Goal: Transaction & Acquisition: Book appointment/travel/reservation

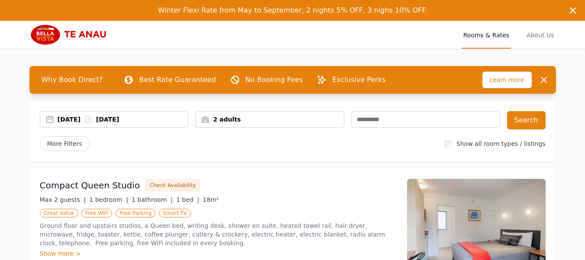
click at [78, 119] on div "[DATE] [DATE]" at bounding box center [123, 119] width 131 height 9
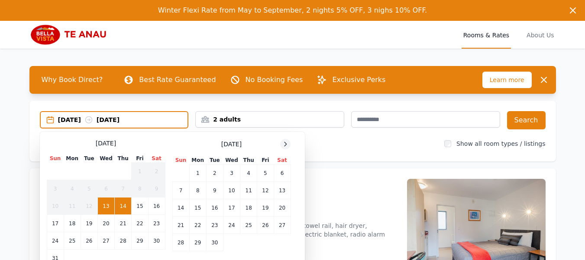
click at [285, 142] on icon at bounding box center [286, 144] width 2 height 4
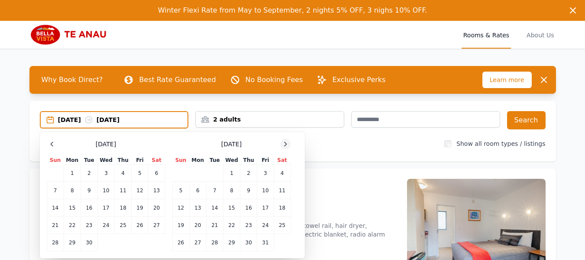
click at [285, 142] on icon at bounding box center [286, 144] width 2 height 4
click at [286, 142] on icon at bounding box center [285, 143] width 7 height 7
click at [286, 188] on td "14" at bounding box center [282, 190] width 17 height 17
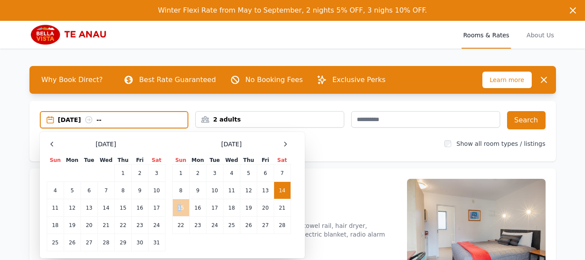
click at [179, 205] on td "15" at bounding box center [180, 207] width 17 height 17
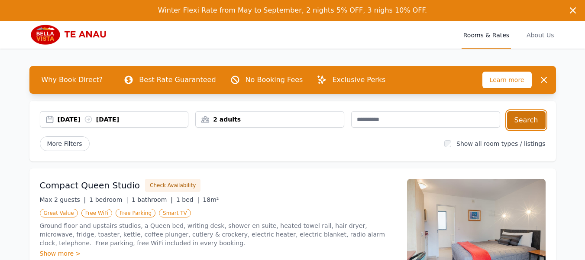
click at [530, 119] on button "Search" at bounding box center [526, 120] width 39 height 18
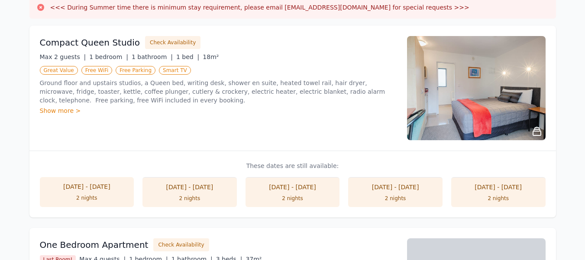
scroll to position [173, 0]
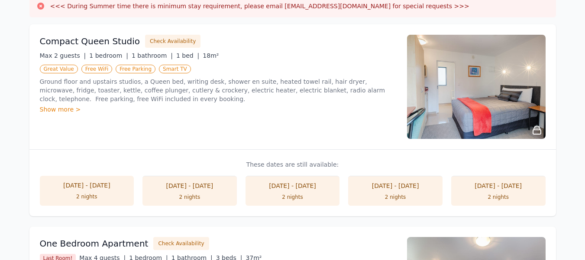
click at [288, 191] on li "[DATE] - [DATE] 2 nights" at bounding box center [293, 190] width 94 height 30
